Goal: Task Accomplishment & Management: Manage account settings

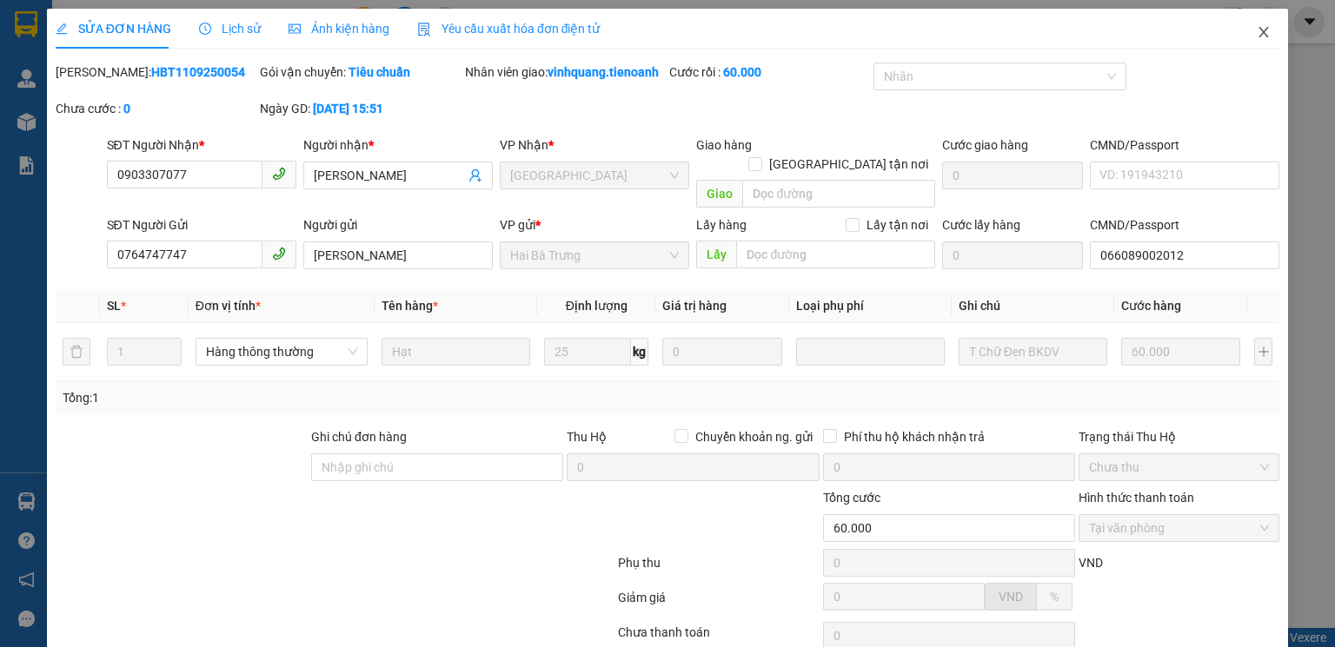
click at [1256, 30] on icon "close" at bounding box center [1263, 32] width 14 height 14
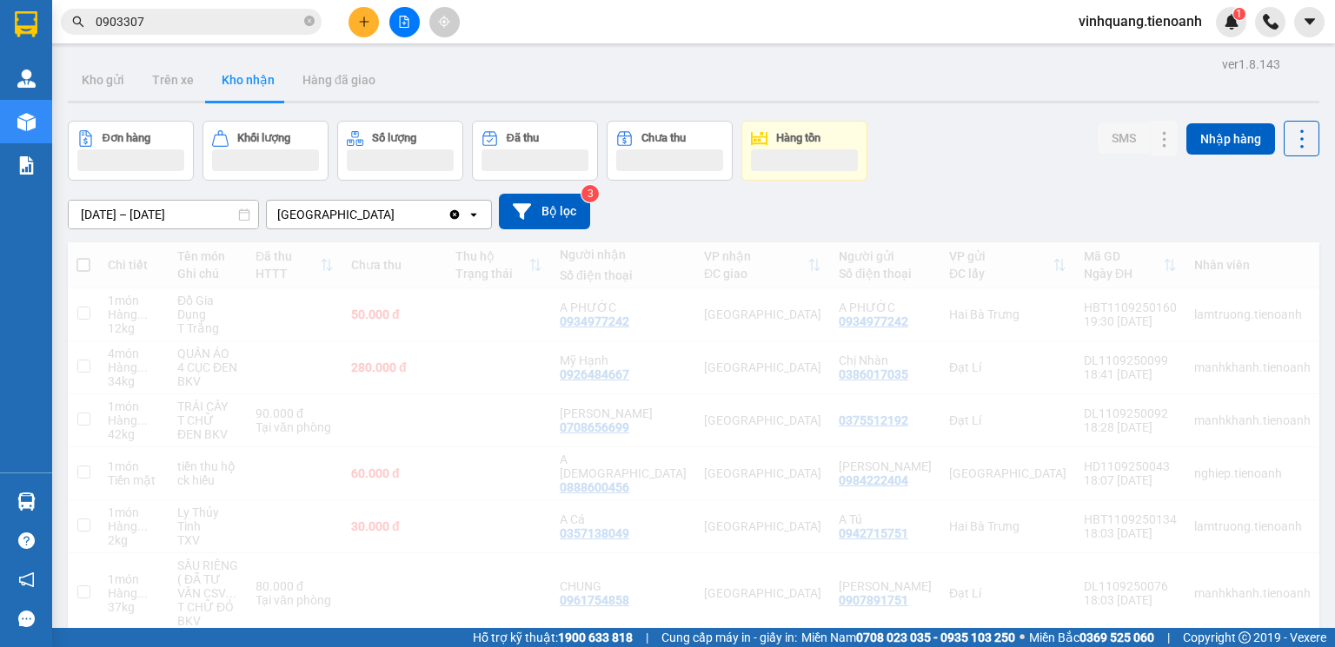
click at [1123, 21] on span "vinhquang.tienoanh" at bounding box center [1139, 21] width 151 height 22
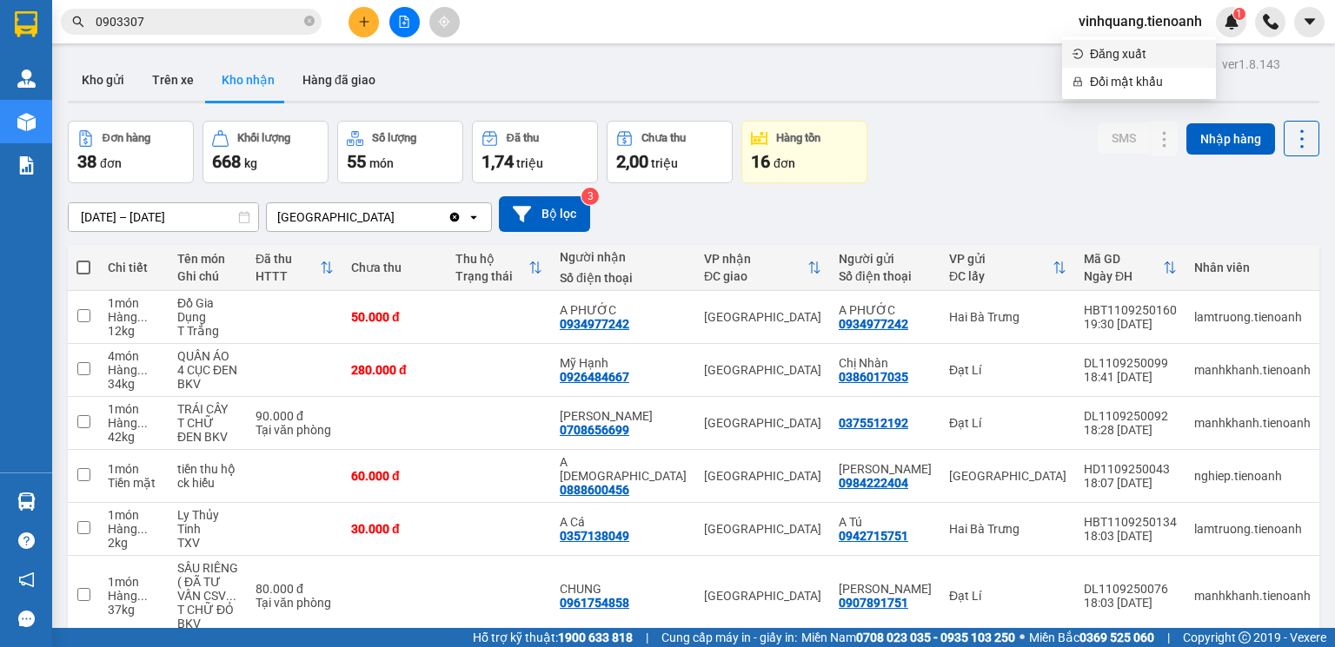
click at [1111, 58] on span "Đăng xuất" at bounding box center [1148, 53] width 116 height 19
